Goal: Check status

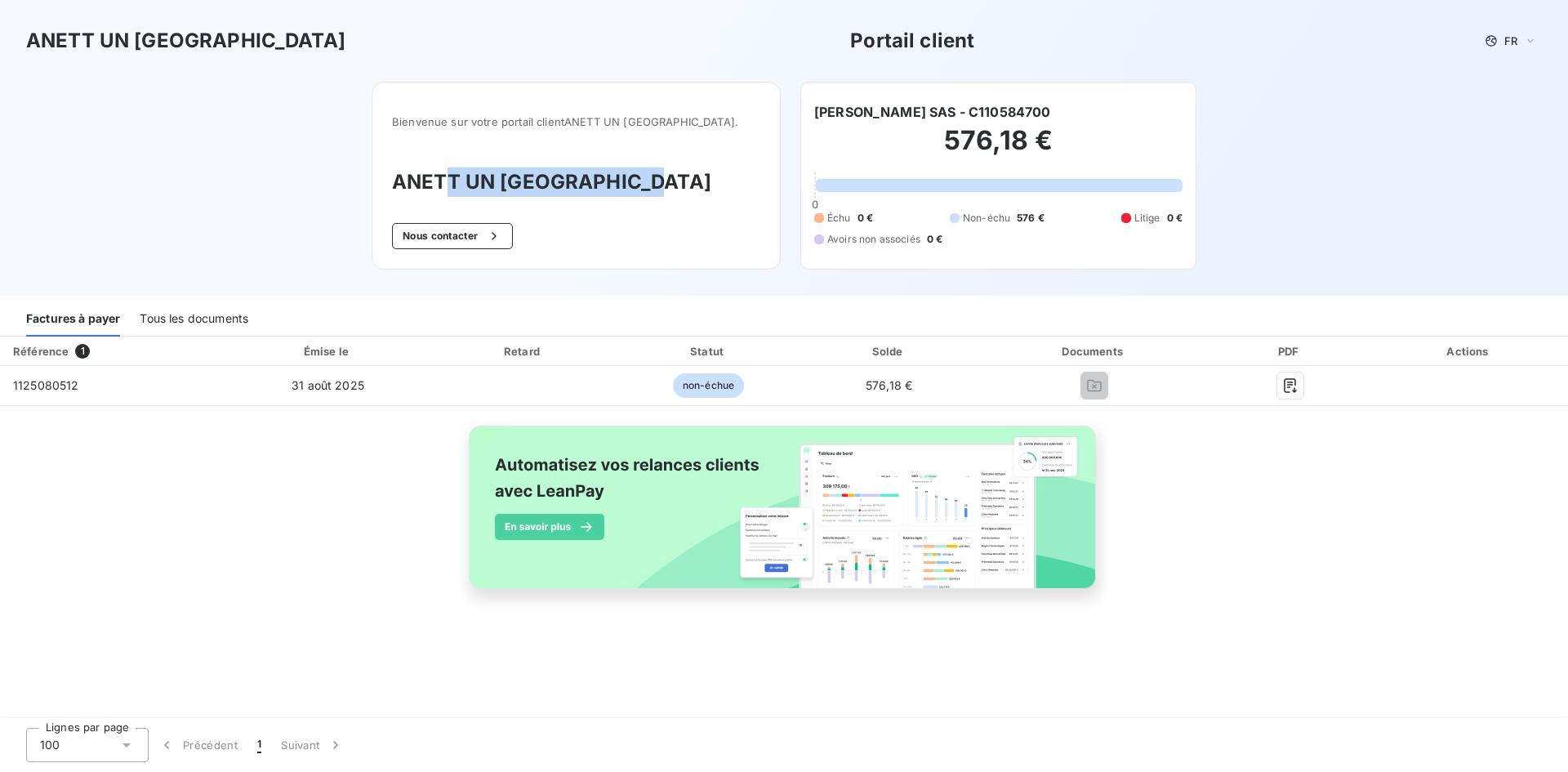
drag, startPoint x: 686, startPoint y: 190, endPoint x: 470, endPoint y: 178, distance: 216.3
click at [470, 178] on h3 "ANETT UN [GEOGRAPHIC_DATA]" at bounding box center [575, 182] width 369 height 30
drag, startPoint x: 930, startPoint y: 110, endPoint x: 796, endPoint y: 109, distance: 134.0
click at [796, 109] on div "Bienvenue sur votre portail client ANETT UN PAYS DE [GEOGRAPHIC_DATA] . ANETT U…" at bounding box center [784, 189] width 877 height 215
copy h6 "[PERSON_NAME] SAS"
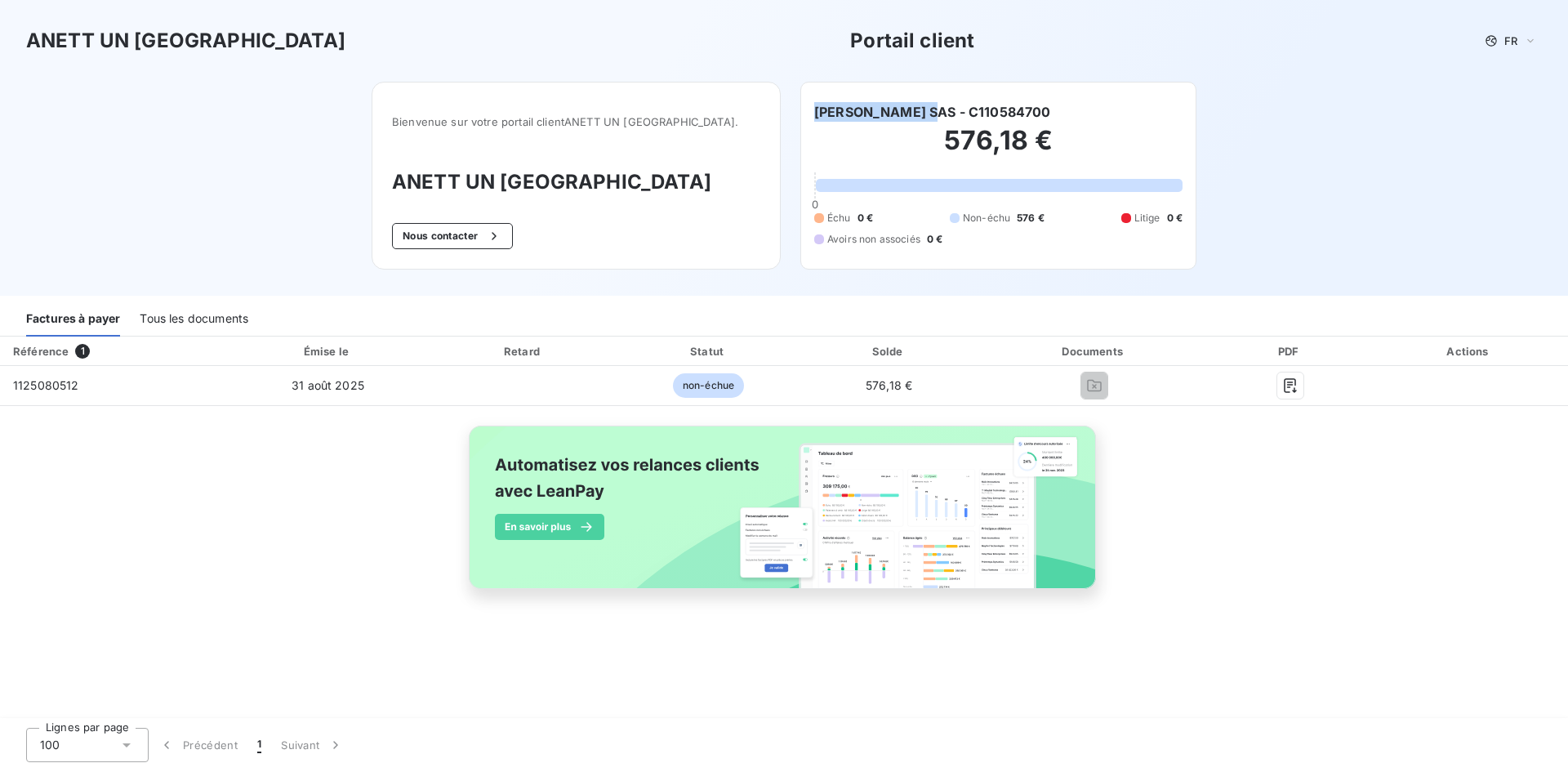
click at [824, 102] on div "[PERSON_NAME] SAS - C110584700 576,18 € 0 Échu 0 € Non-échu 576 € Litige 0 € Av…" at bounding box center [998, 175] width 396 height 188
click at [824, 116] on h6 "[PERSON_NAME] SAS - C110584700" at bounding box center [931, 112] width 236 height 19
copy h6 "RAZOL"
drag, startPoint x: 678, startPoint y: 190, endPoint x: 395, endPoint y: 193, distance: 283.0
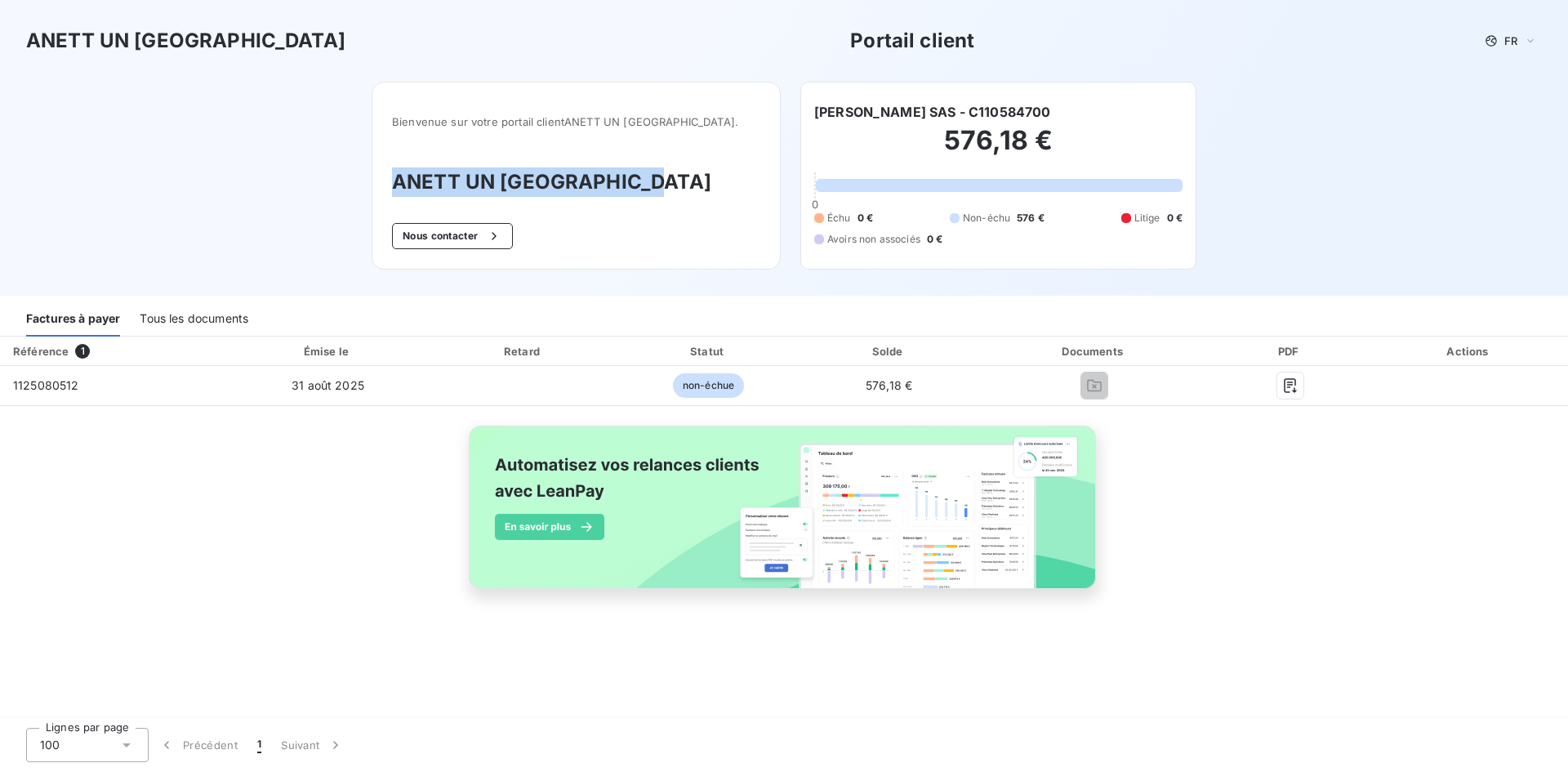
click at [395, 193] on div "Bienvenue sur votre portail client ANETT UN PAYS DE [GEOGRAPHIC_DATA] . ANETT U…" at bounding box center [575, 175] width 409 height 188
copy h3 "ANETT UN [GEOGRAPHIC_DATA]"
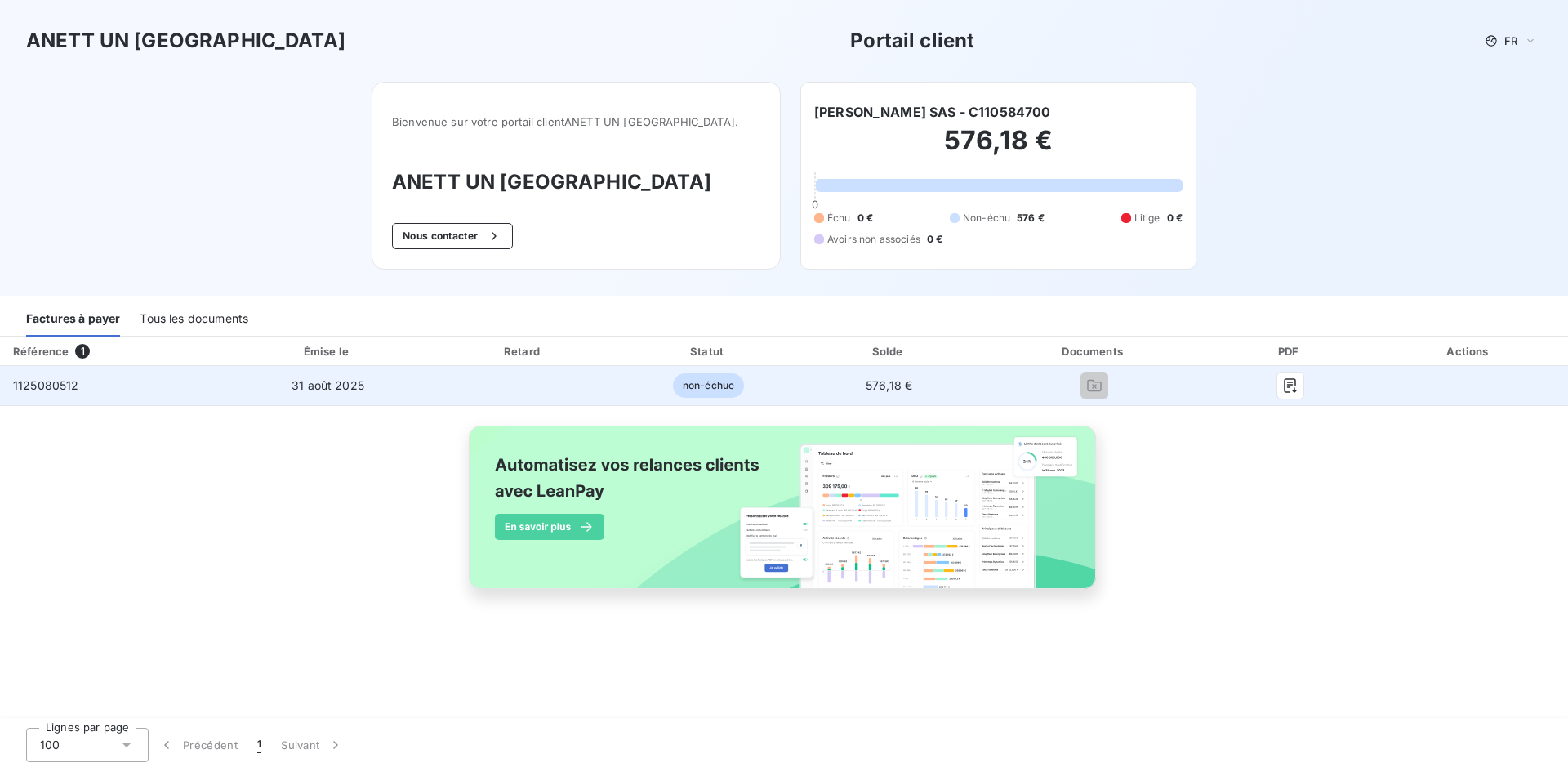
click at [344, 381] on span "31 août 2025" at bounding box center [328, 385] width 73 height 14
click at [44, 389] on span "1125080512" at bounding box center [46, 385] width 66 height 14
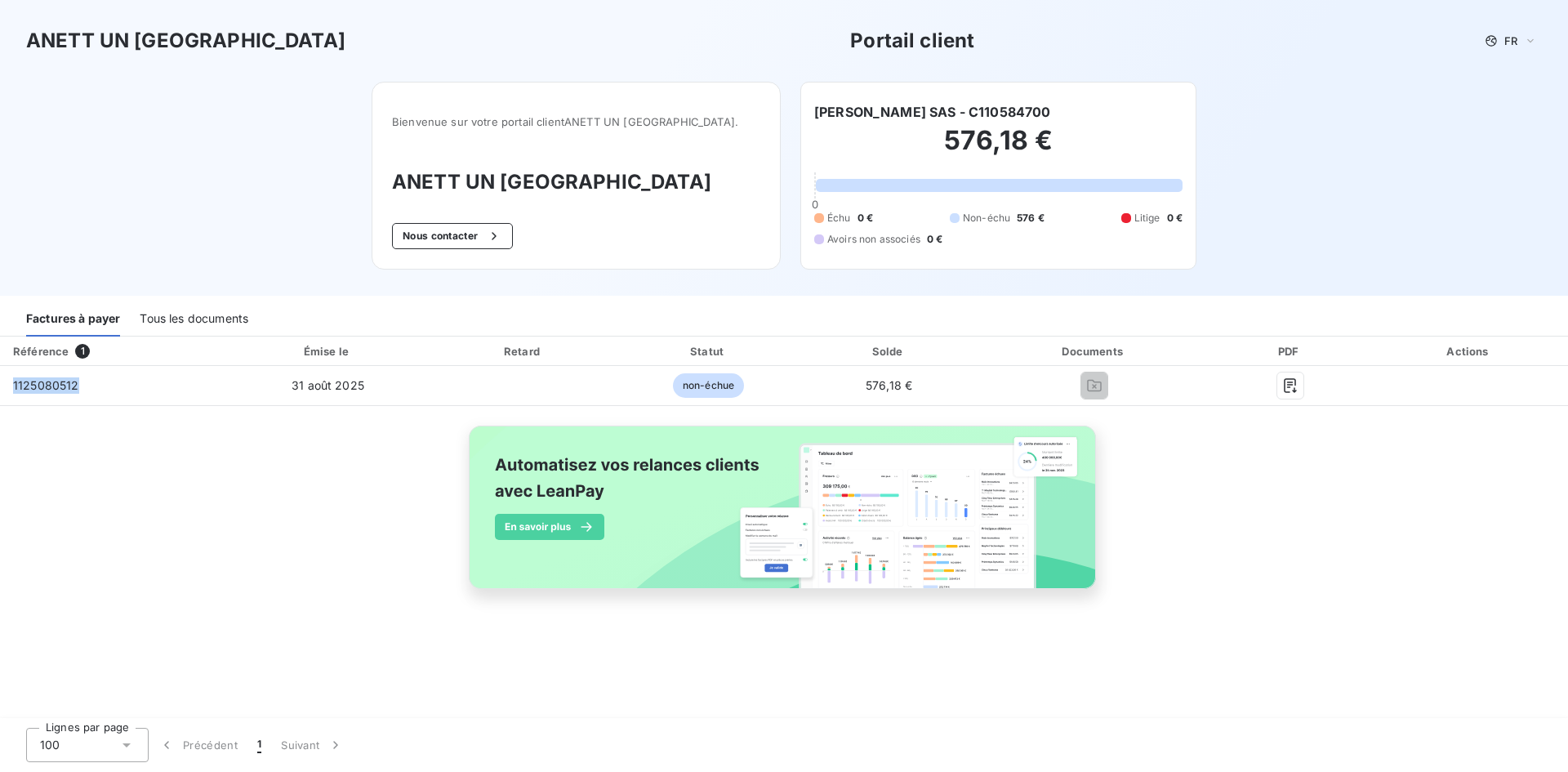
click at [164, 337] on th "Référence 1" at bounding box center [113, 351] width 226 height 30
click at [171, 324] on div "Tous les documents" at bounding box center [193, 320] width 108 height 34
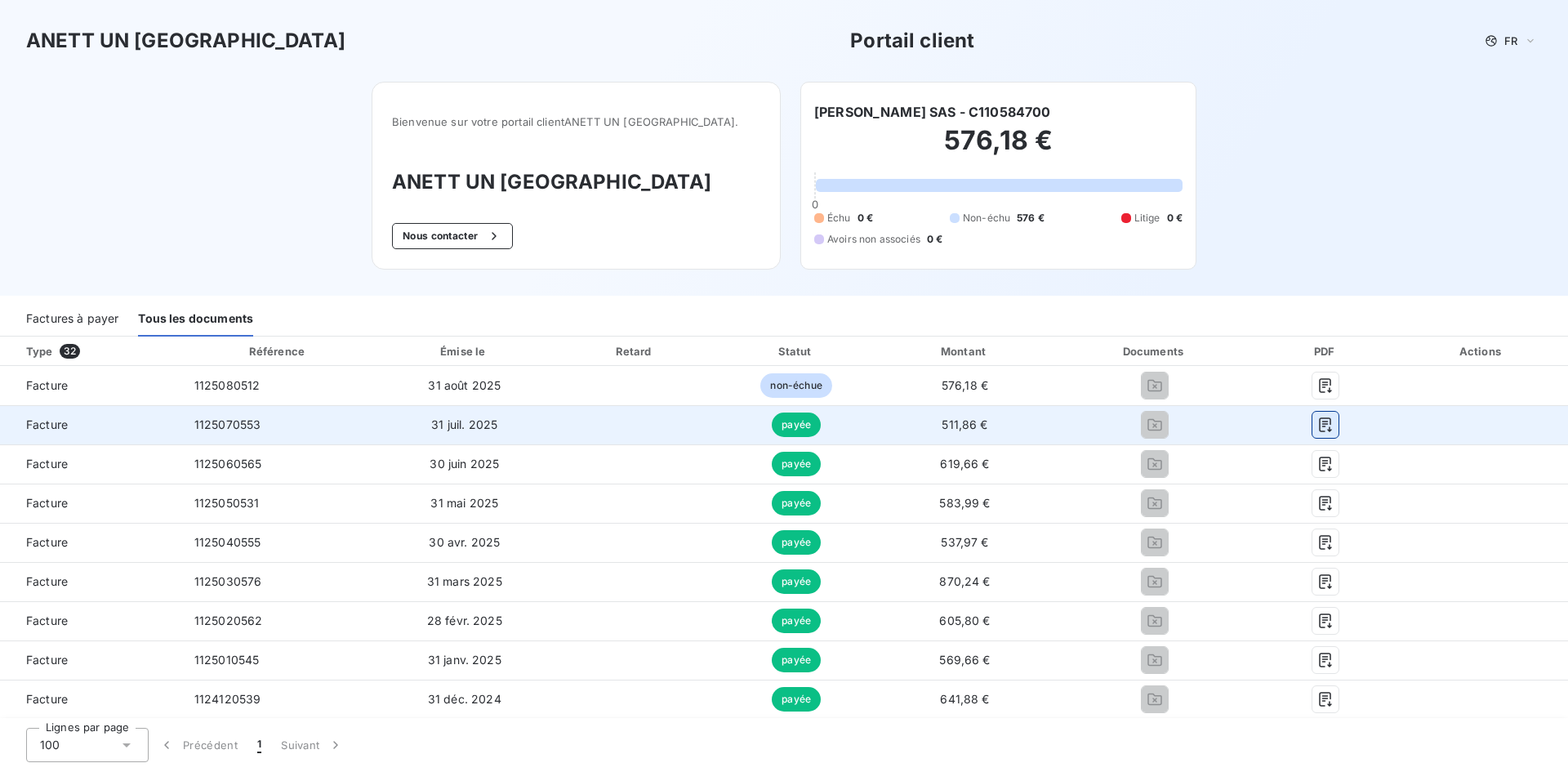
click at [1317, 425] on icon "button" at bounding box center [1325, 424] width 16 height 16
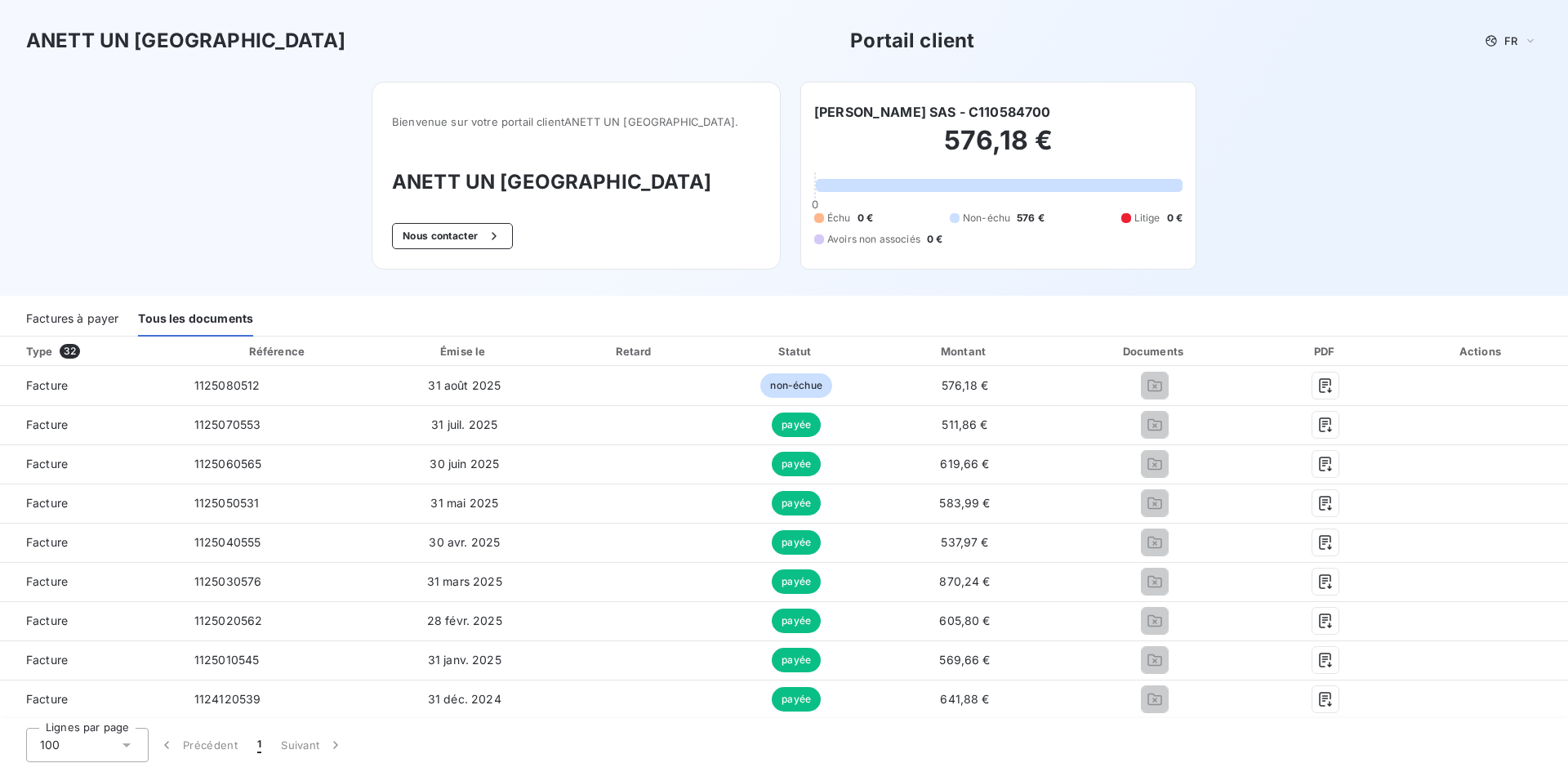
click at [930, 105] on h6 "[PERSON_NAME] SAS - C110584700" at bounding box center [931, 112] width 236 height 19
click at [1063, 137] on h2 "576,18 €" at bounding box center [997, 148] width 369 height 49
